Goal: Task Accomplishment & Management: Complete application form

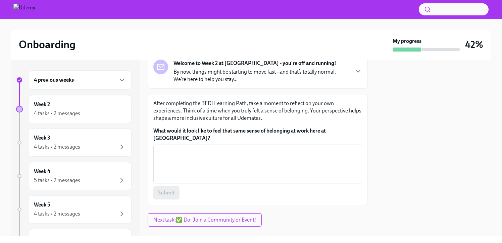
scroll to position [50, 0]
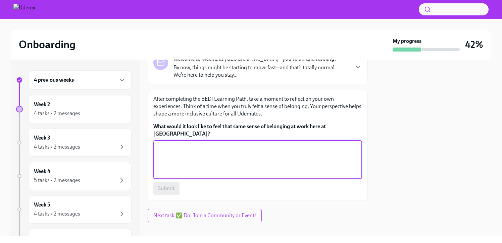
click at [296, 149] on textarea "What would it look like to feel that same sense of belonging at work here at [G…" at bounding box center [257, 160] width 201 height 32
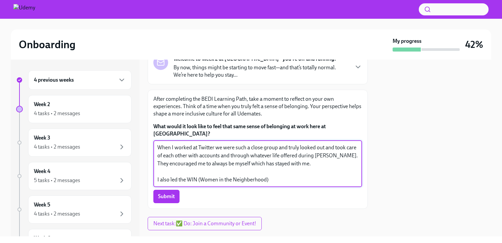
click at [170, 173] on textarea "When I worked at Twitter we were such a close group and truly looked out and to…" at bounding box center [257, 164] width 201 height 40
click at [225, 173] on textarea "When I worked at Twitter we were such a close group and truly looked out and to…" at bounding box center [257, 164] width 201 height 40
click at [305, 172] on textarea "When I worked at Twitter we were such a close group and truly looked out and to…" at bounding box center [257, 164] width 201 height 40
click at [324, 171] on textarea "When I worked at Twitter we were such a close group and truly looked out and to…" at bounding box center [257, 164] width 201 height 40
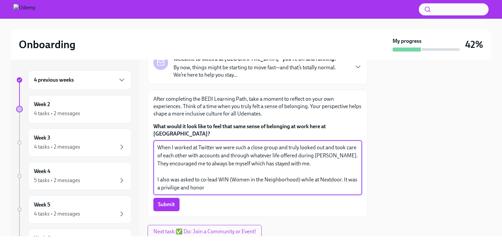
drag, startPoint x: 182, startPoint y: 183, endPoint x: 359, endPoint y: 12, distance: 246.7
click at [0, 0] on div "Onboarding My progress 42% 4 previous weeks Week 2 4 tasks • 2 messages Week 3 …" at bounding box center [251, 118] width 502 height 237
click at [233, 179] on textarea "When I worked at Twitter we were such a close group and truly looked out and to…" at bounding box center [257, 168] width 201 height 48
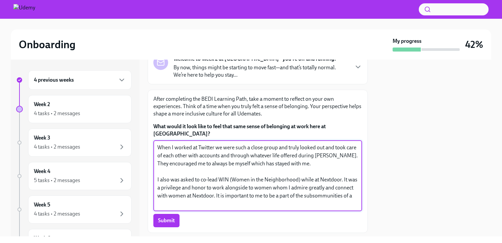
click at [167, 196] on textarea "When I worked at Twitter we were such a close group and truly looked out and to…" at bounding box center [257, 176] width 201 height 64
click at [214, 196] on textarea "When I worked at Twitter we were such a close group and truly looked out and to…" at bounding box center [257, 176] width 201 height 64
click at [166, 197] on textarea "When I worked at Twitter we were such a close group and truly looked out and to…" at bounding box center [257, 176] width 201 height 64
click at [256, 198] on textarea "When I worked at Twitter we were such a close group and truly looked out and to…" at bounding box center [257, 176] width 201 height 64
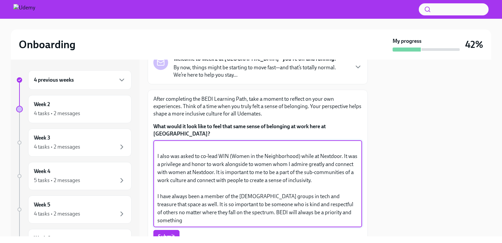
scroll to position [32, 0]
type textarea "When I worked at Twitter we were such a close group and truly looked out and to…"
click at [165, 234] on span "Submit" at bounding box center [166, 237] width 17 height 7
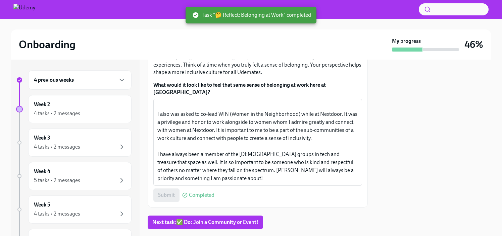
scroll to position [98, 0]
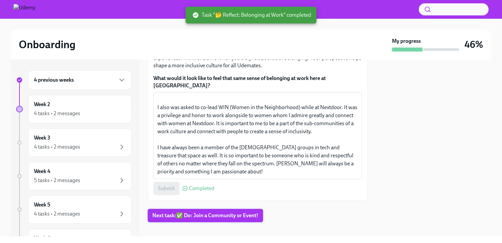
click at [253, 213] on span "Next task : ✅ Do: Join a Community or Event!" at bounding box center [205, 216] width 106 height 7
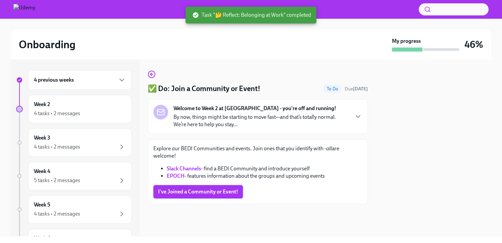
click at [225, 198] on button "I've Joined a Community or Event!" at bounding box center [198, 191] width 90 height 13
